Goal: Find specific page/section: Find specific page/section

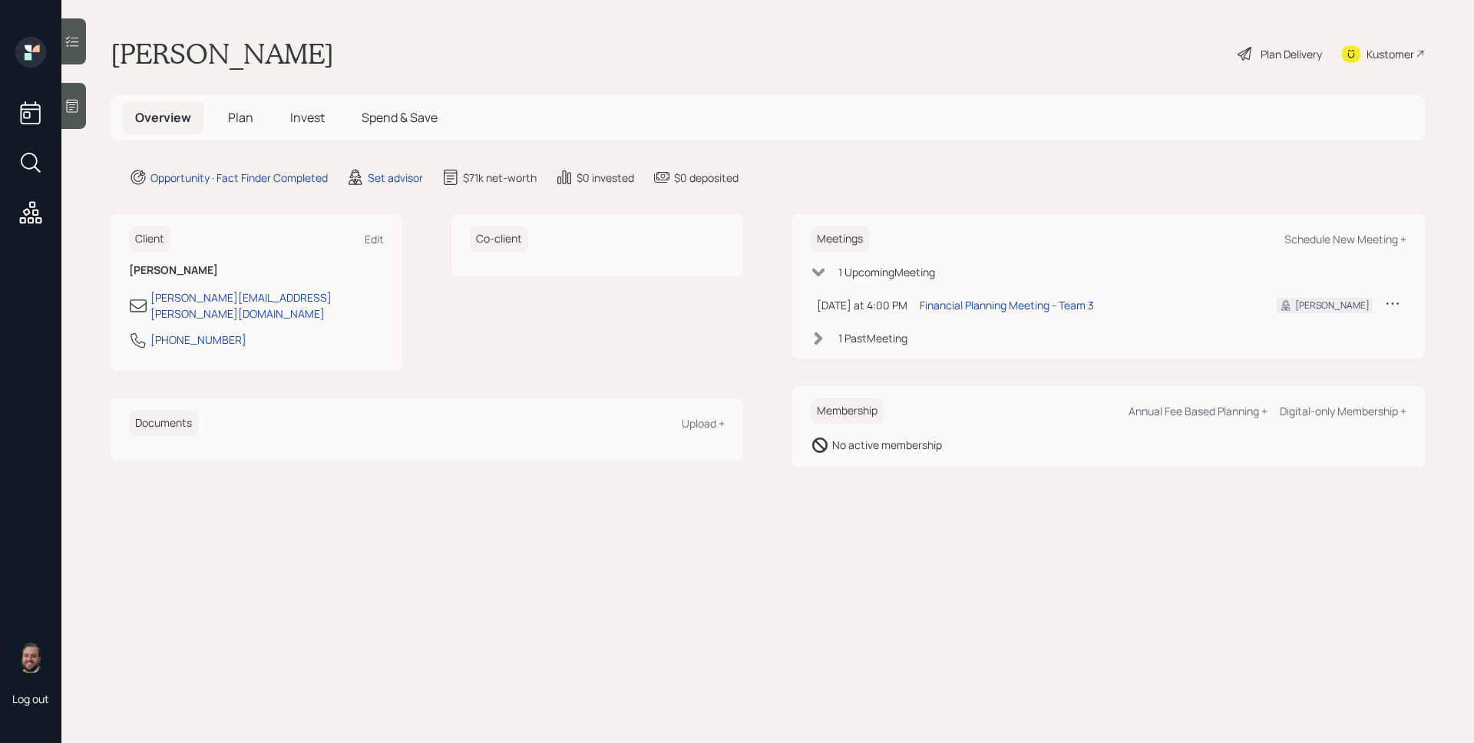
click at [77, 121] on div at bounding box center [73, 106] width 25 height 46
